Goal: Entertainment & Leisure: Consume media (video, audio)

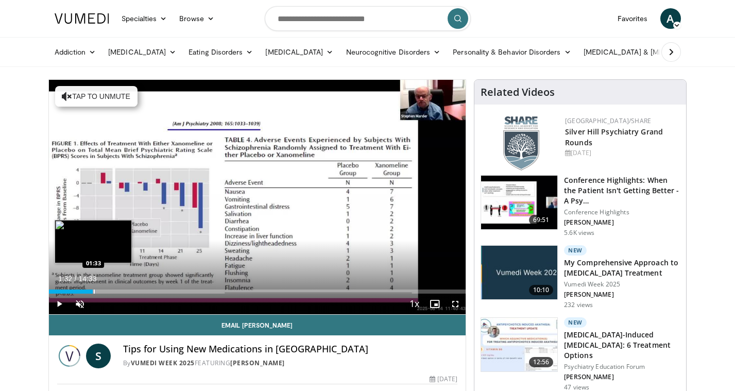
drag, startPoint x: 276, startPoint y: 292, endPoint x: 92, endPoint y: 285, distance: 183.9
click at [92, 285] on div "Loaded : 11.35% 01:32 01:33" at bounding box center [257, 289] width 417 height 10
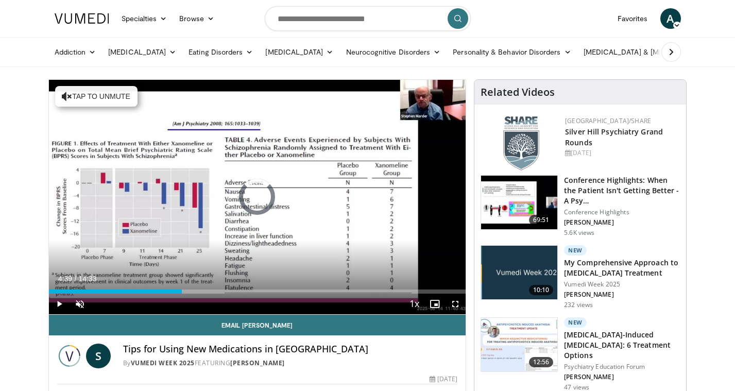
drag, startPoint x: 185, startPoint y: 289, endPoint x: 35, endPoint y: 290, distance: 149.8
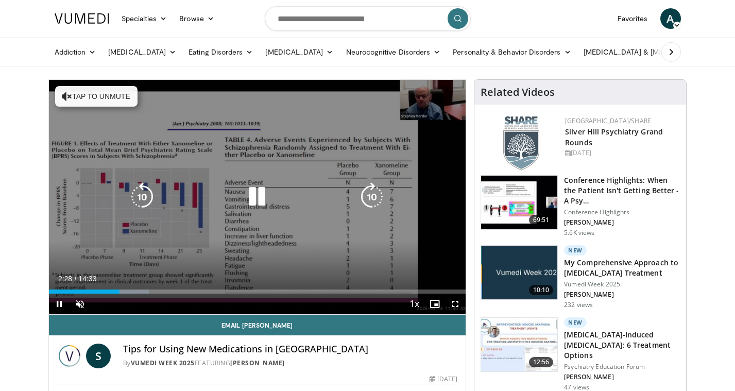
click at [63, 94] on icon "Video Player" at bounding box center [67, 96] width 10 height 10
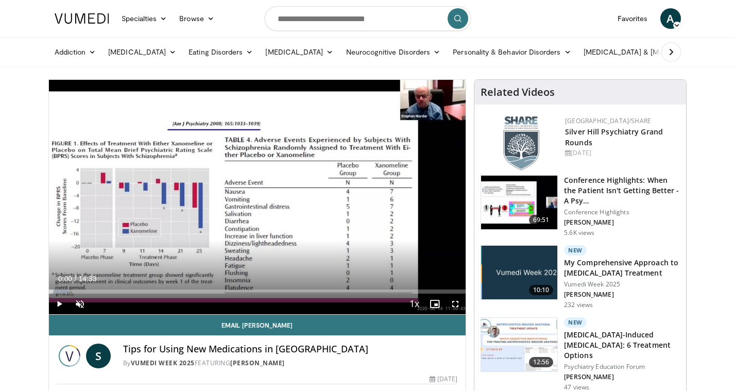
drag, startPoint x: 120, startPoint y: 291, endPoint x: 41, endPoint y: 298, distance: 79.1
click at [80, 303] on span "Video Player" at bounding box center [80, 303] width 21 height 21
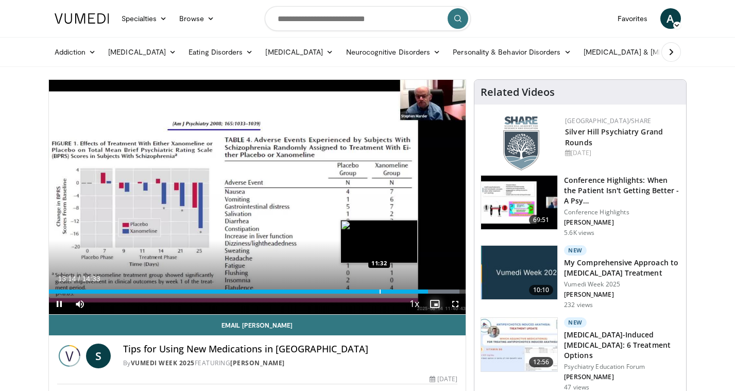
drag, startPoint x: 426, startPoint y: 293, endPoint x: 379, endPoint y: 290, distance: 46.9
click at [379, 293] on div "Current Time 13:14 / Duration 14:33 Pause Skip Backward Skip Forward Mute 0% Lo…" at bounding box center [257, 303] width 417 height 21
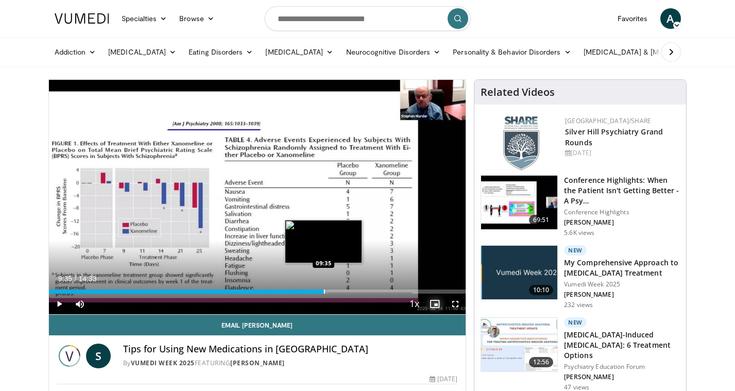
drag, startPoint x: 427, startPoint y: 290, endPoint x: 323, endPoint y: 288, distance: 103.5
click at [323, 288] on div "Loaded : 66.99% 09:35 09:35" at bounding box center [257, 289] width 417 height 10
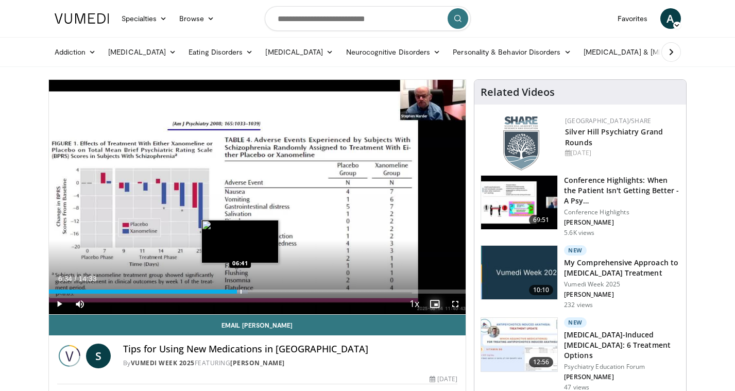
drag, startPoint x: 322, startPoint y: 291, endPoint x: 236, endPoint y: 284, distance: 86.3
click at [236, 284] on div "Loaded : 47.69% 06:34 06:41" at bounding box center [257, 289] width 417 height 10
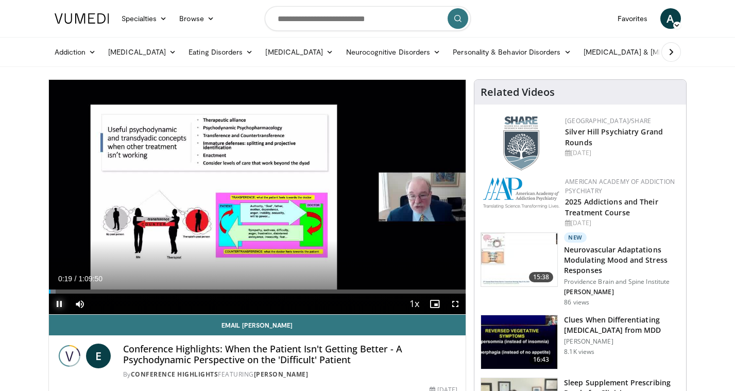
click at [56, 304] on span "Video Player" at bounding box center [59, 303] width 21 height 21
